Goal: Task Accomplishment & Management: Manage account settings

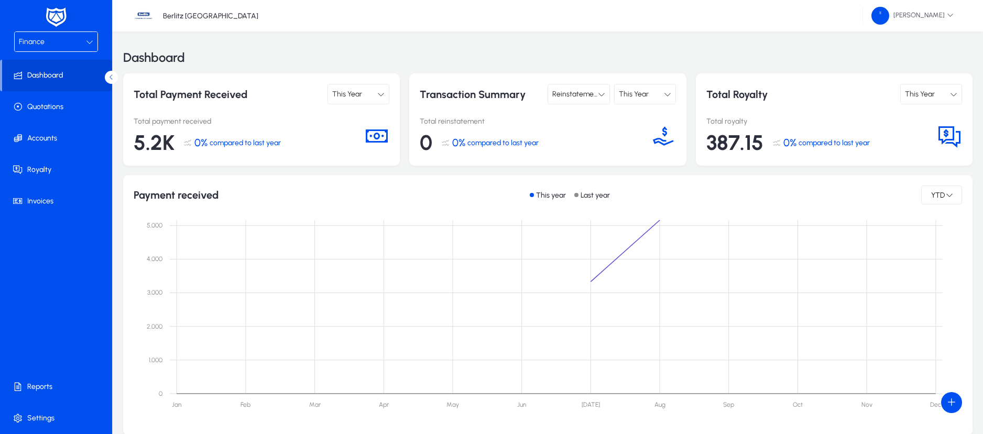
click at [78, 38] on div "Finance" at bounding box center [52, 42] width 67 height 14
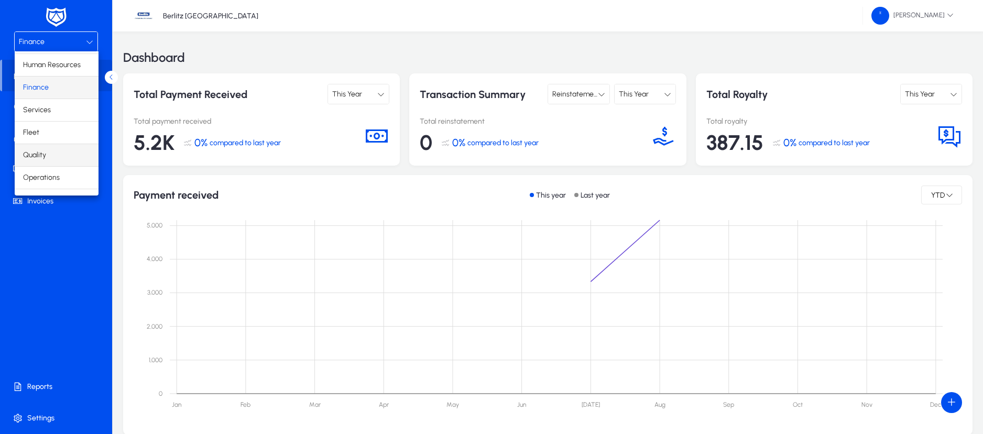
scroll to position [36, 0]
click at [60, 187] on mat-option "Marketing" at bounding box center [57, 184] width 84 height 22
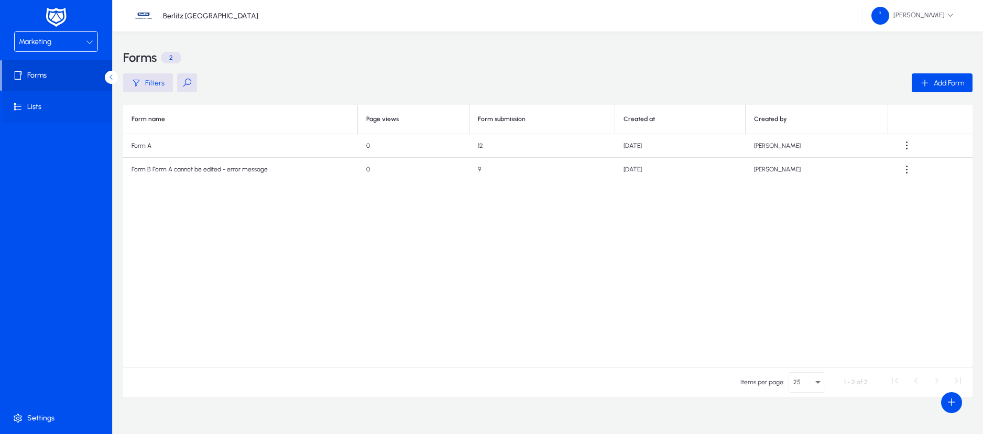
click at [46, 110] on span "Lists" at bounding box center [58, 107] width 112 height 10
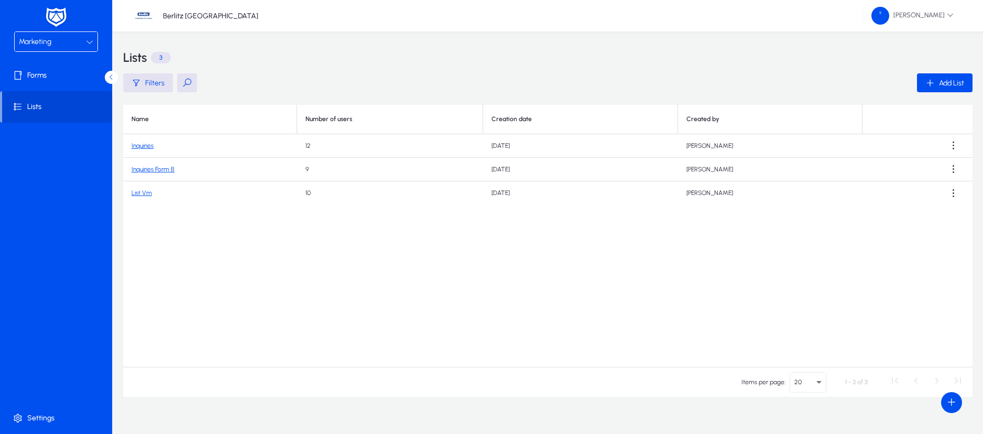
click at [143, 194] on link "List Vm" at bounding box center [142, 192] width 20 height 7
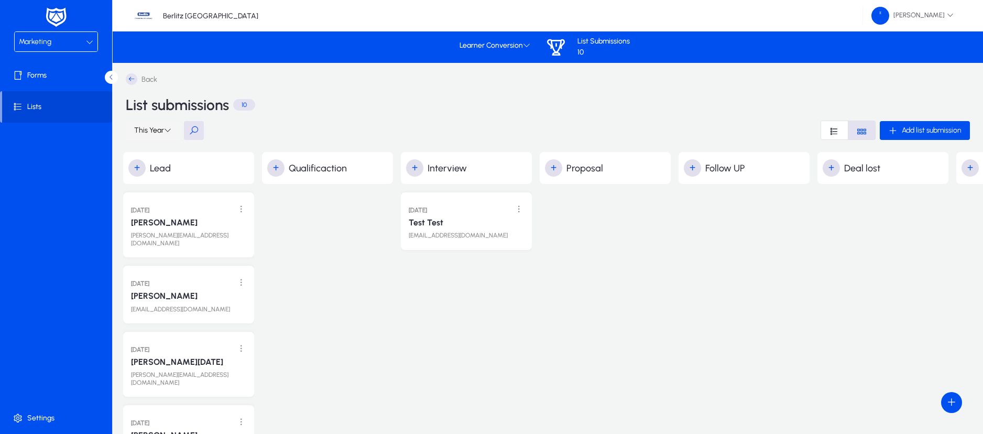
click at [164, 126] on span "This Year" at bounding box center [149, 130] width 30 height 9
click at [327, 283] on div at bounding box center [491, 217] width 983 height 434
click at [179, 232] on div "[PERSON_NAME][EMAIL_ADDRESS][DOMAIN_NAME]" at bounding box center [188, 237] width 118 height 20
click at [173, 227] on div "[PERSON_NAME][EMAIL_ADDRESS][DOMAIN_NAME]" at bounding box center [188, 237] width 118 height 20
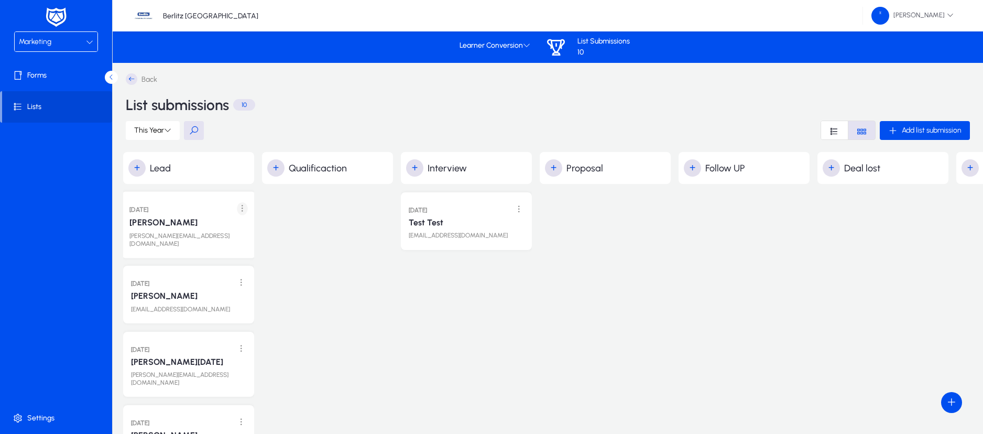
click at [242, 209] on span at bounding box center [242, 208] width 21 height 21
click at [328, 257] on div at bounding box center [491, 217] width 983 height 434
click at [598, 48] on p "10" at bounding box center [604, 52] width 52 height 9
click at [538, 44] on div "Learner Conversion List Submissions 10" at bounding box center [548, 47] width 185 height 22
click at [532, 44] on span at bounding box center [495, 45] width 79 height 25
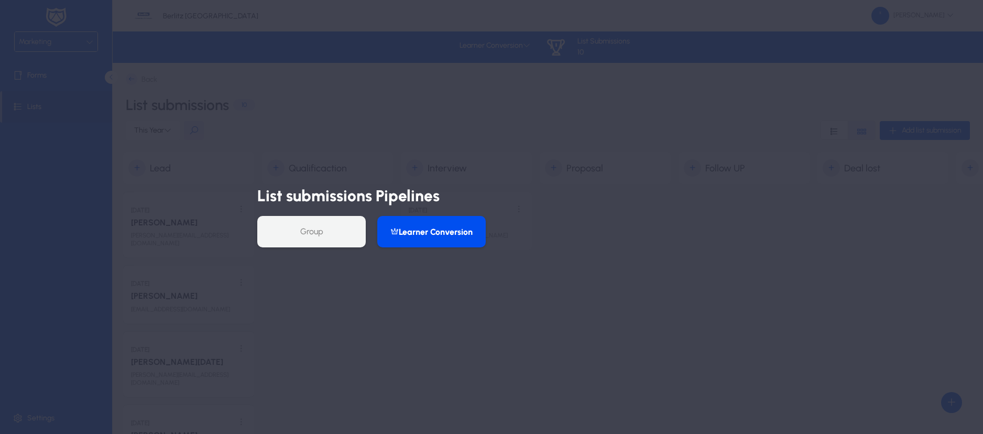
click at [595, 243] on div "Group Learner Conversion" at bounding box center [491, 231] width 469 height 31
click at [449, 99] on div at bounding box center [491, 217] width 983 height 434
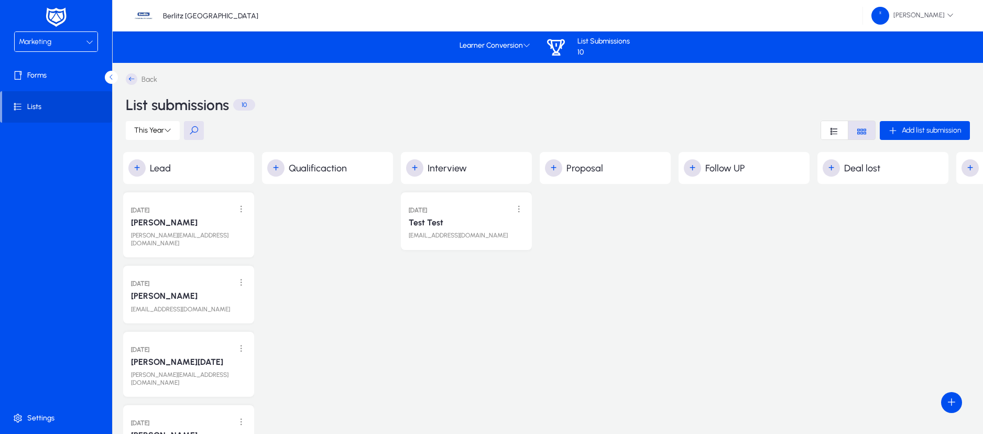
click at [865, 128] on icon "Font Style" at bounding box center [862, 131] width 10 height 10
click at [865, 132] on icon "Font Style" at bounding box center [862, 131] width 10 height 10
